Goal: Task Accomplishment & Management: Manage account settings

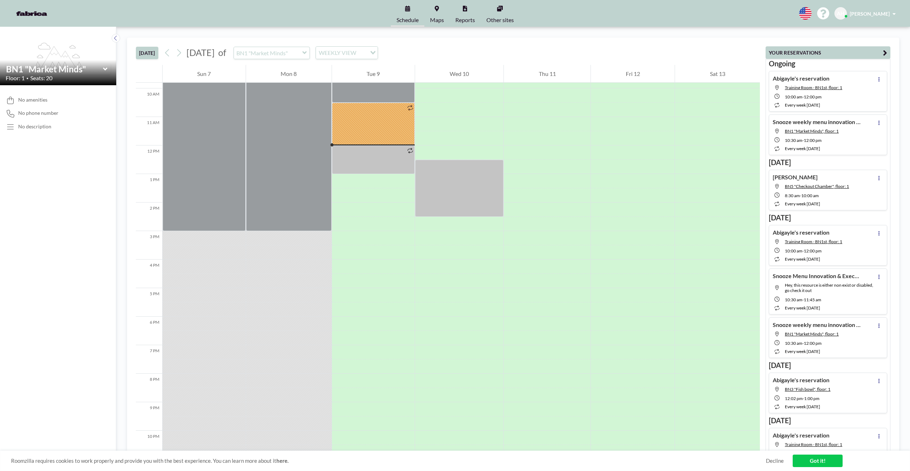
scroll to position [314, 0]
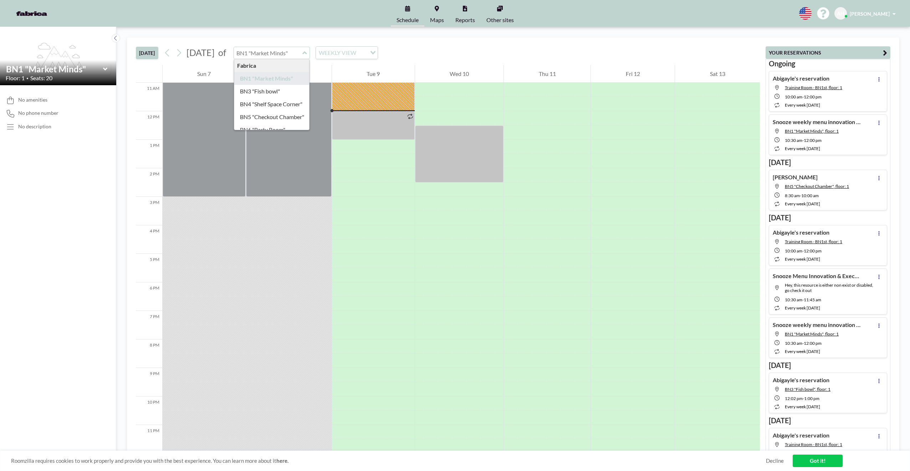
click at [302, 52] on input "text" at bounding box center [268, 53] width 68 height 12
type input "Training Room - BN1st"
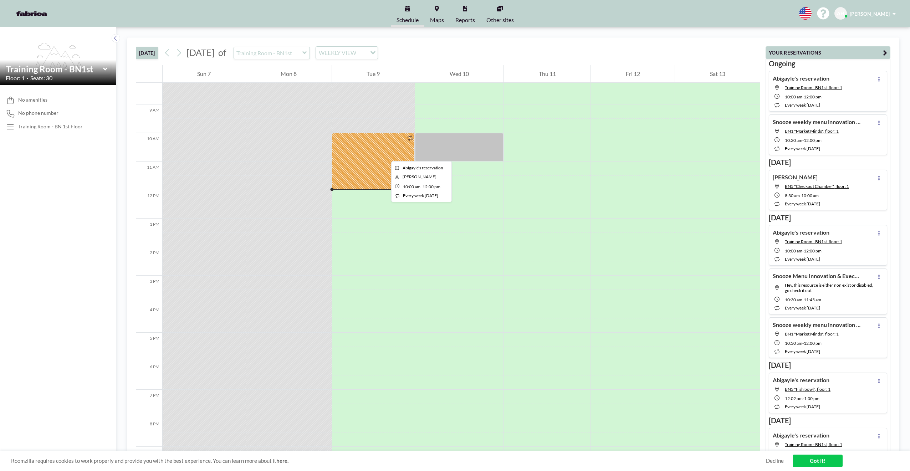
scroll to position [156, 0]
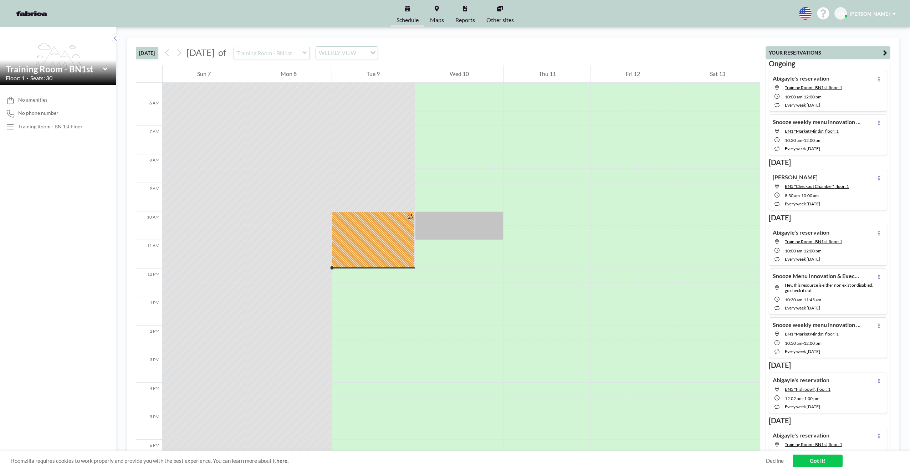
click at [307, 53] on icon at bounding box center [304, 52] width 4 height 3
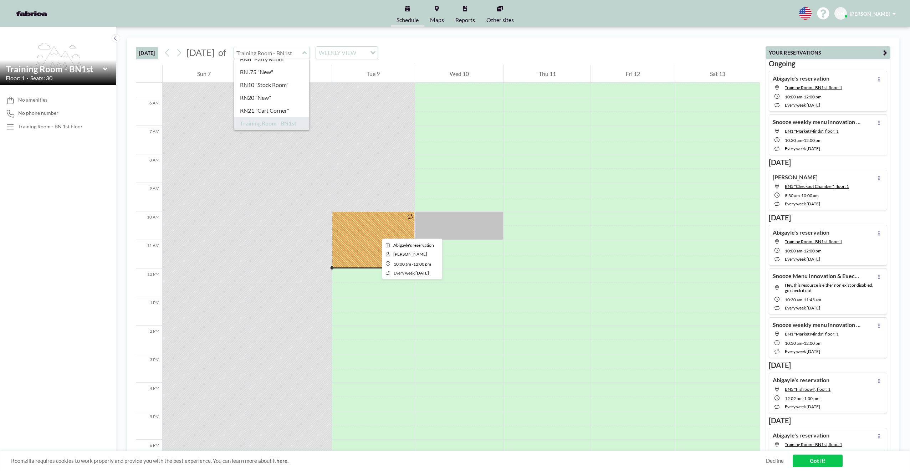
click at [376, 232] on div at bounding box center [373, 239] width 83 height 57
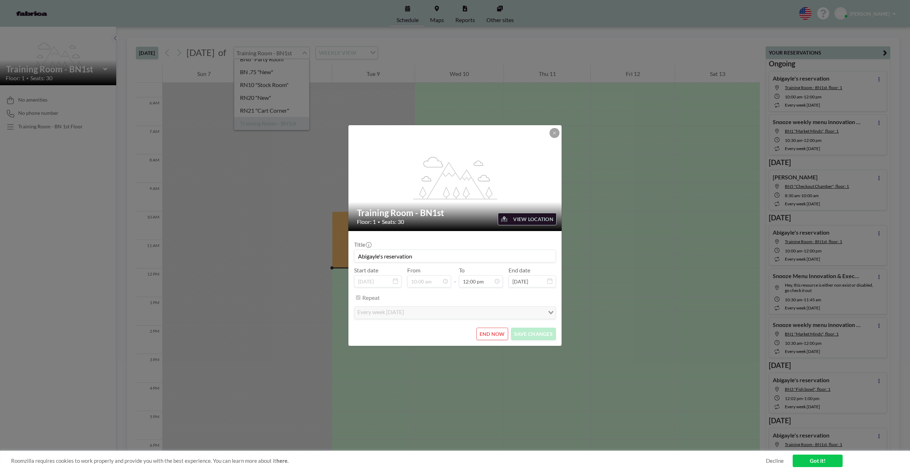
click at [449, 287] on div "flex-grow: 1.2; Training Room - BN1st Floor: 1 • Seats: 30 VIEW LOCATION Title …" at bounding box center [455, 235] width 910 height 471
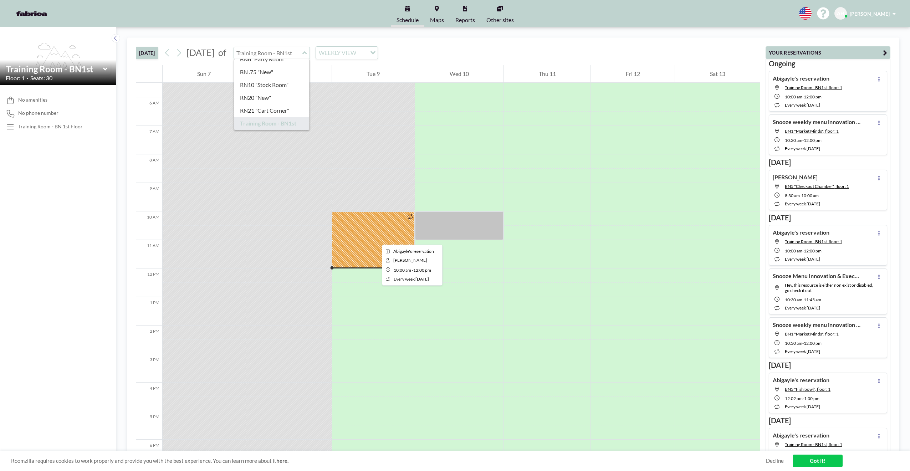
click at [376, 238] on div at bounding box center [373, 239] width 83 height 57
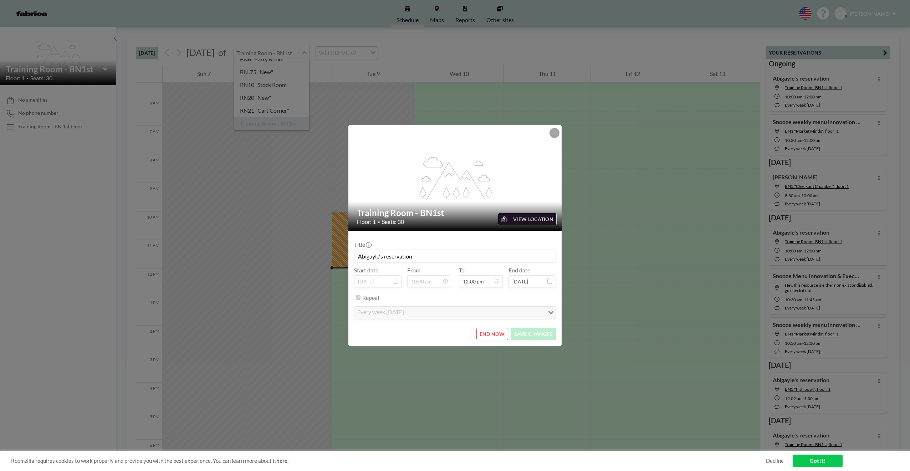
scroll to position [0, 0]
click at [449, 326] on form "Title Abigayle's reservation Start date [DATE] From 10:00 am - To 12:00 pm End …" at bounding box center [454, 288] width 213 height 115
click at [449, 333] on button "END NOW" at bounding box center [492, 334] width 32 height 12
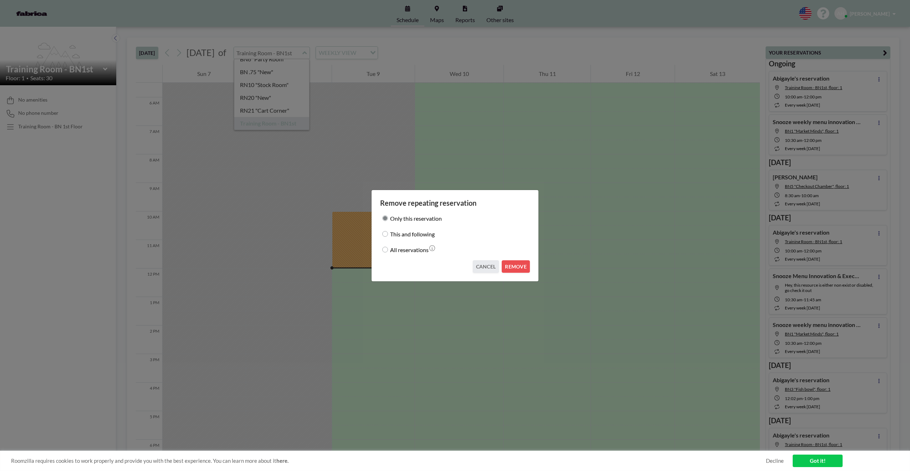
click at [386, 249] on input "All reservations" at bounding box center [385, 250] width 6 height 6
radio input "true"
click at [449, 267] on button "REMOVE" at bounding box center [515, 266] width 28 height 12
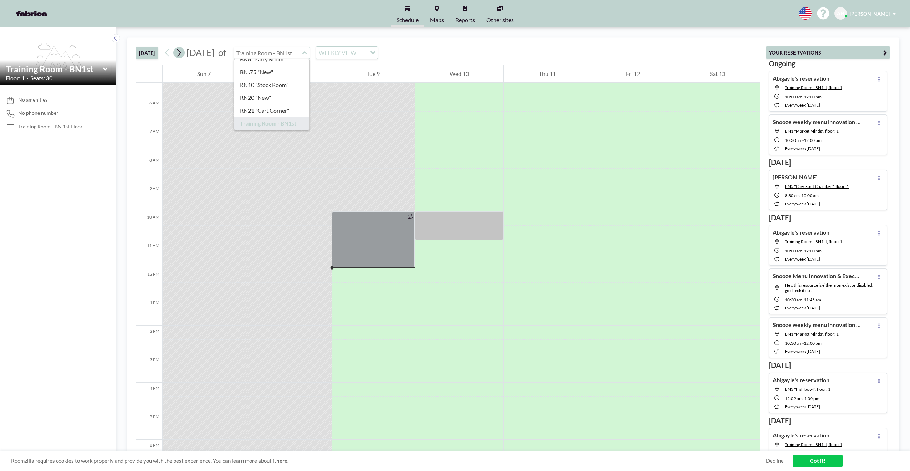
click at [180, 54] on icon at bounding box center [179, 52] width 4 height 7
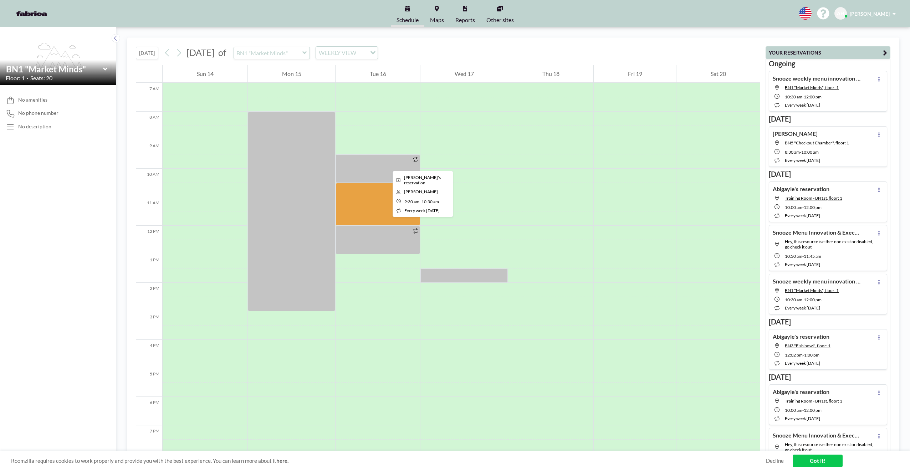
scroll to position [214, 0]
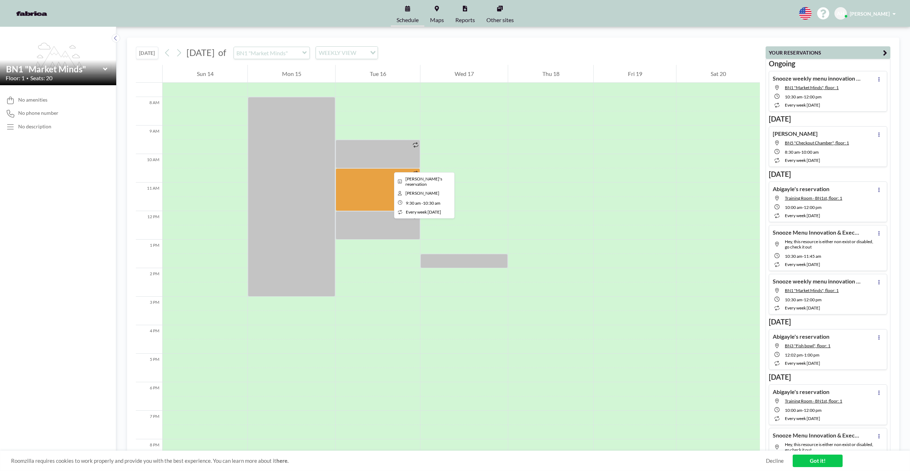
click at [388, 166] on div at bounding box center [377, 154] width 84 height 29
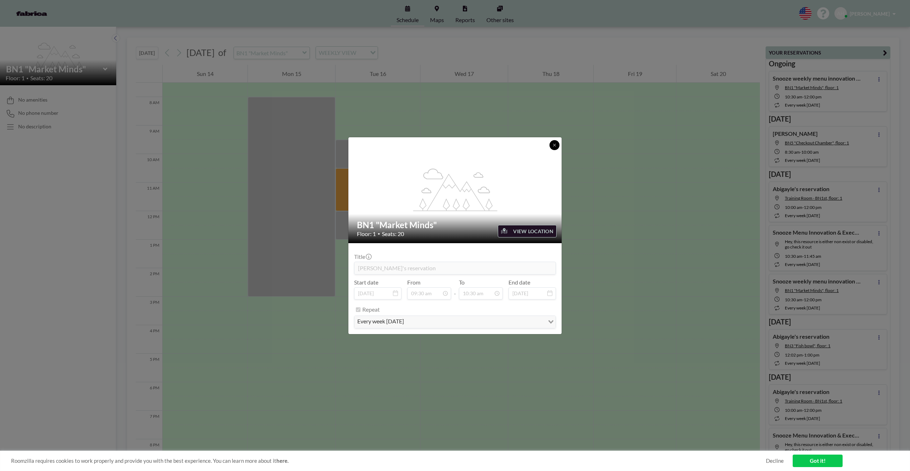
click at [449, 145] on icon at bounding box center [554, 145] width 4 height 4
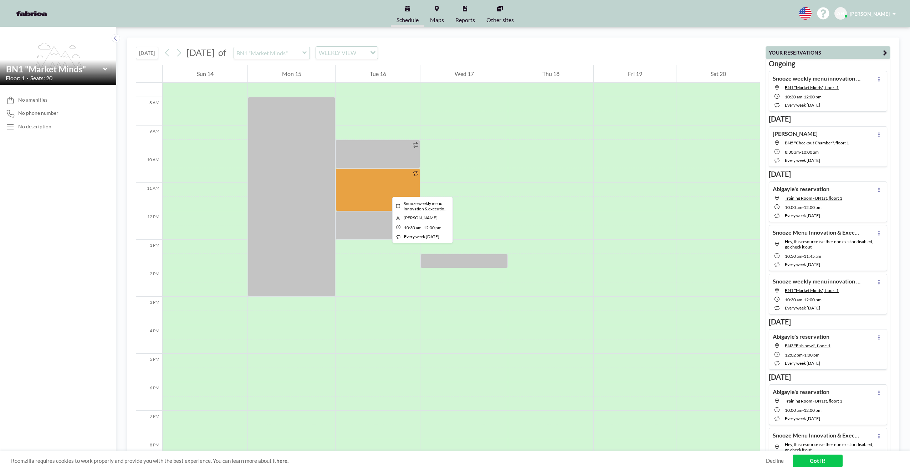
click at [386, 190] on div at bounding box center [377, 189] width 84 height 43
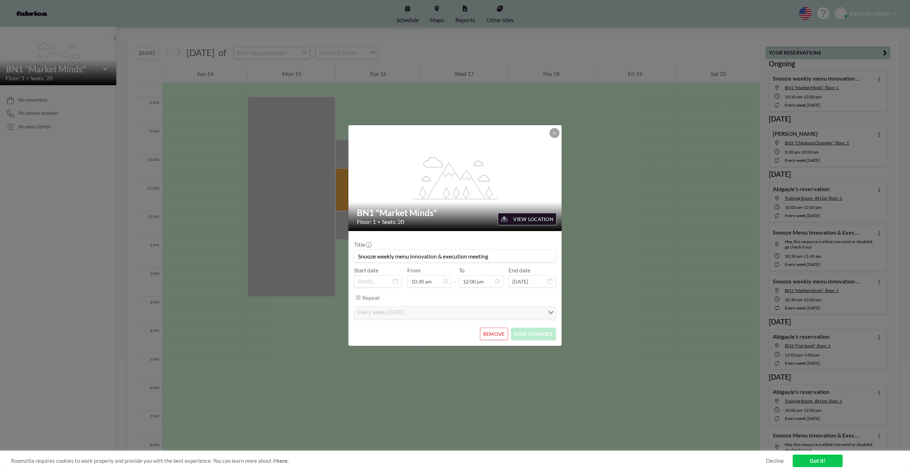
click at [449, 334] on button "REMOVE" at bounding box center [494, 334] width 28 height 12
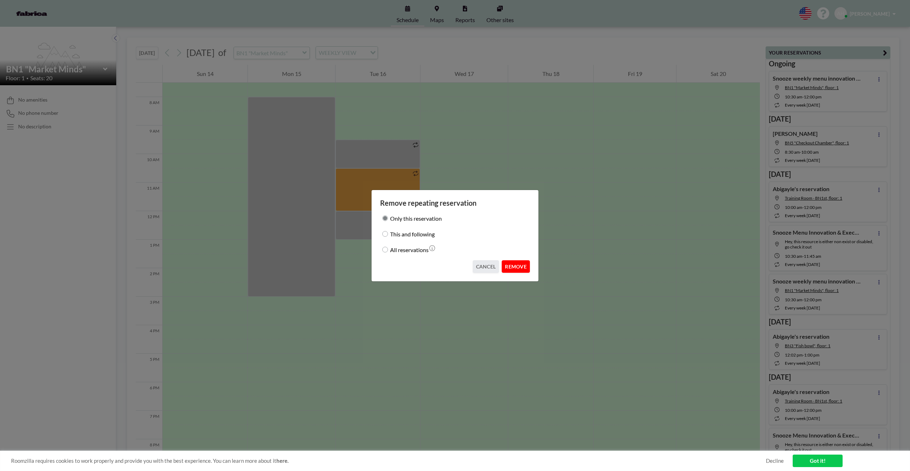
click at [449, 268] on button "REMOVE" at bounding box center [515, 266] width 28 height 12
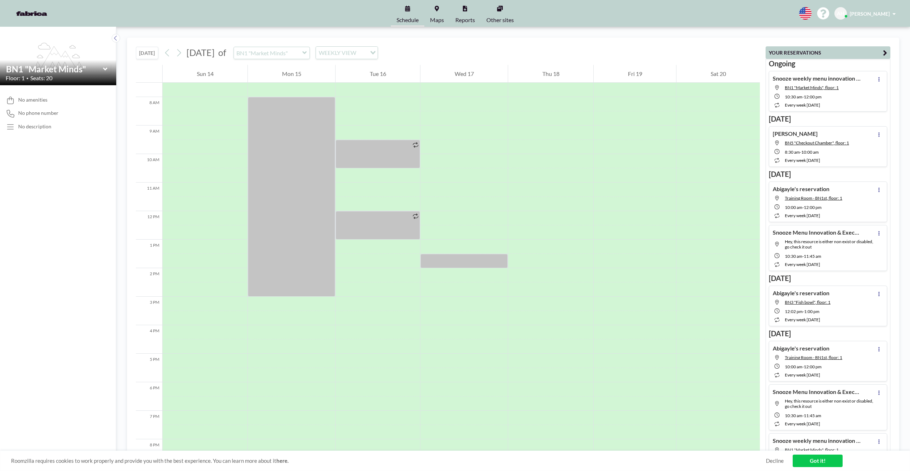
click at [449, 347] on div "Abigayle's reservation Training Room - BN1st, floor: 1 10:00 AM - 12:00 PM ever…" at bounding box center [827, 361] width 118 height 41
type input "Training Room - BN1st"
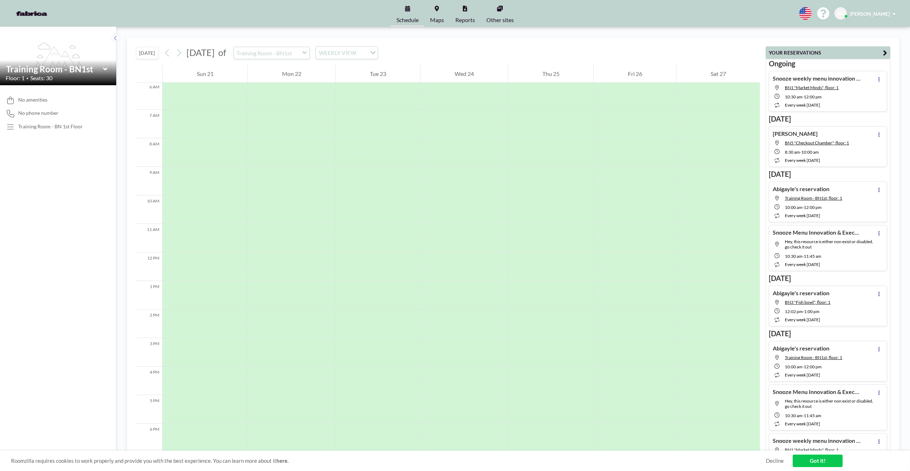
scroll to position [271, 0]
click at [449, 191] on div "Abigayle's reservation Training Room - BN1st, floor: 1 10:00 AM - 12:00 PM ever…" at bounding box center [827, 201] width 118 height 41
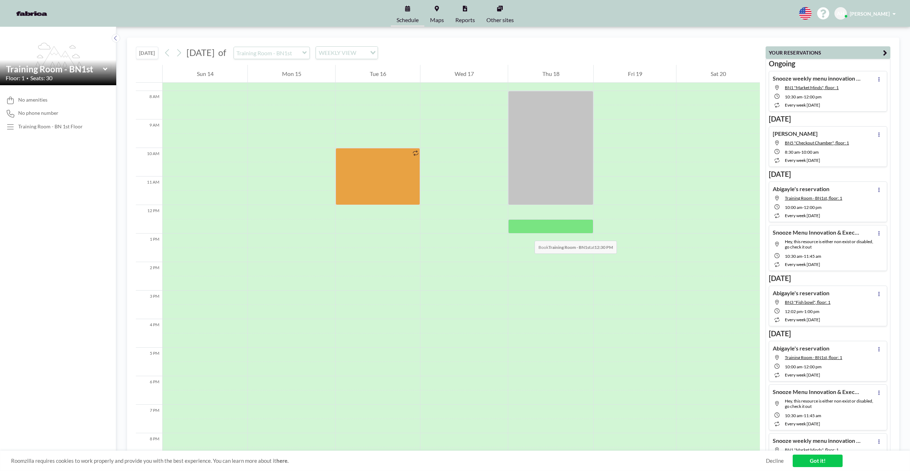
scroll to position [218, 0]
click at [307, 53] on icon at bounding box center [304, 52] width 4 height 3
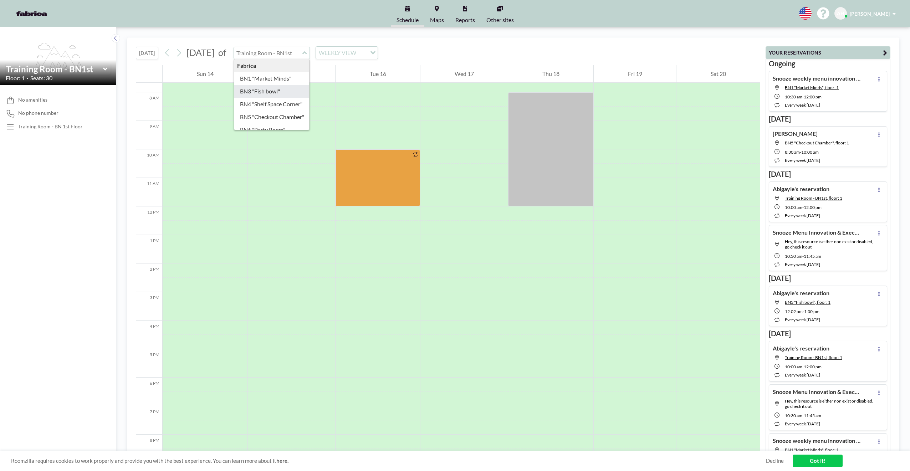
type input "BN3 "Fish bowl""
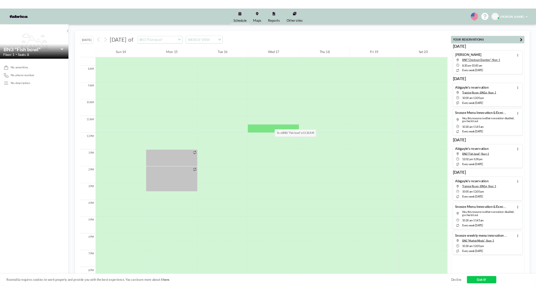
scroll to position [173, 0]
